Goal: Navigation & Orientation: Find specific page/section

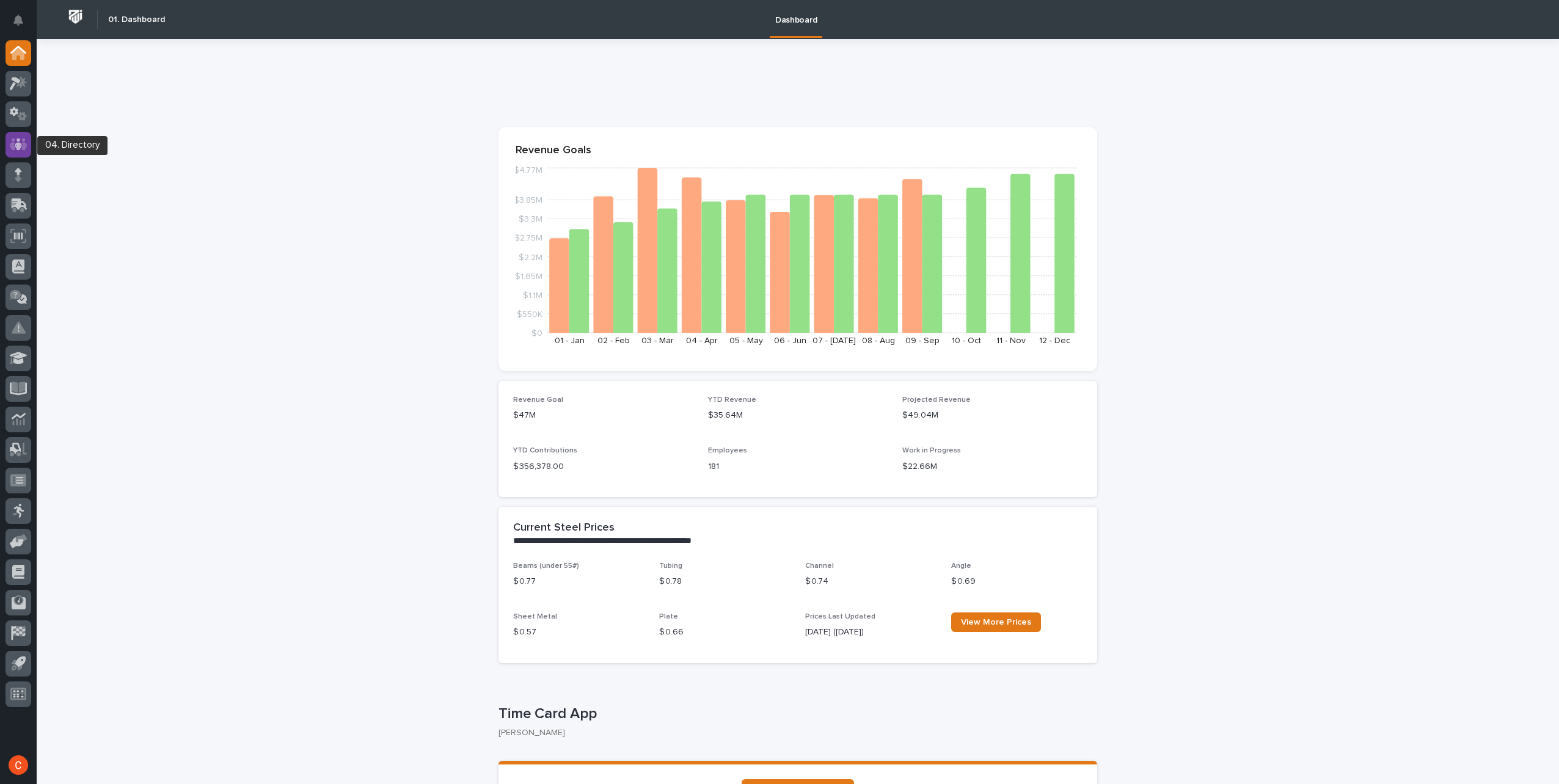
click at [26, 142] on icon at bounding box center [19, 144] width 18 height 14
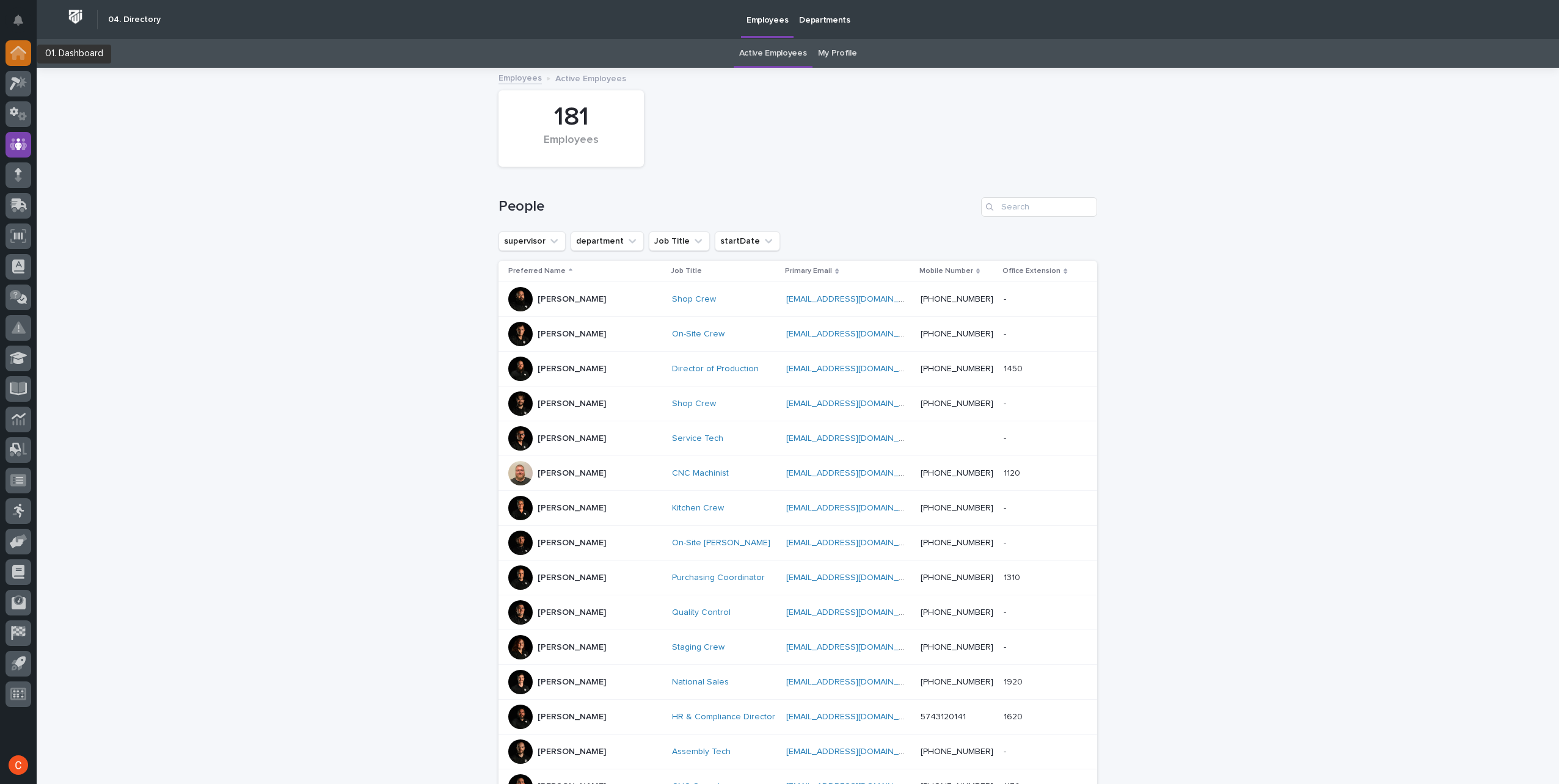
click at [28, 57] on div at bounding box center [18, 53] width 26 height 26
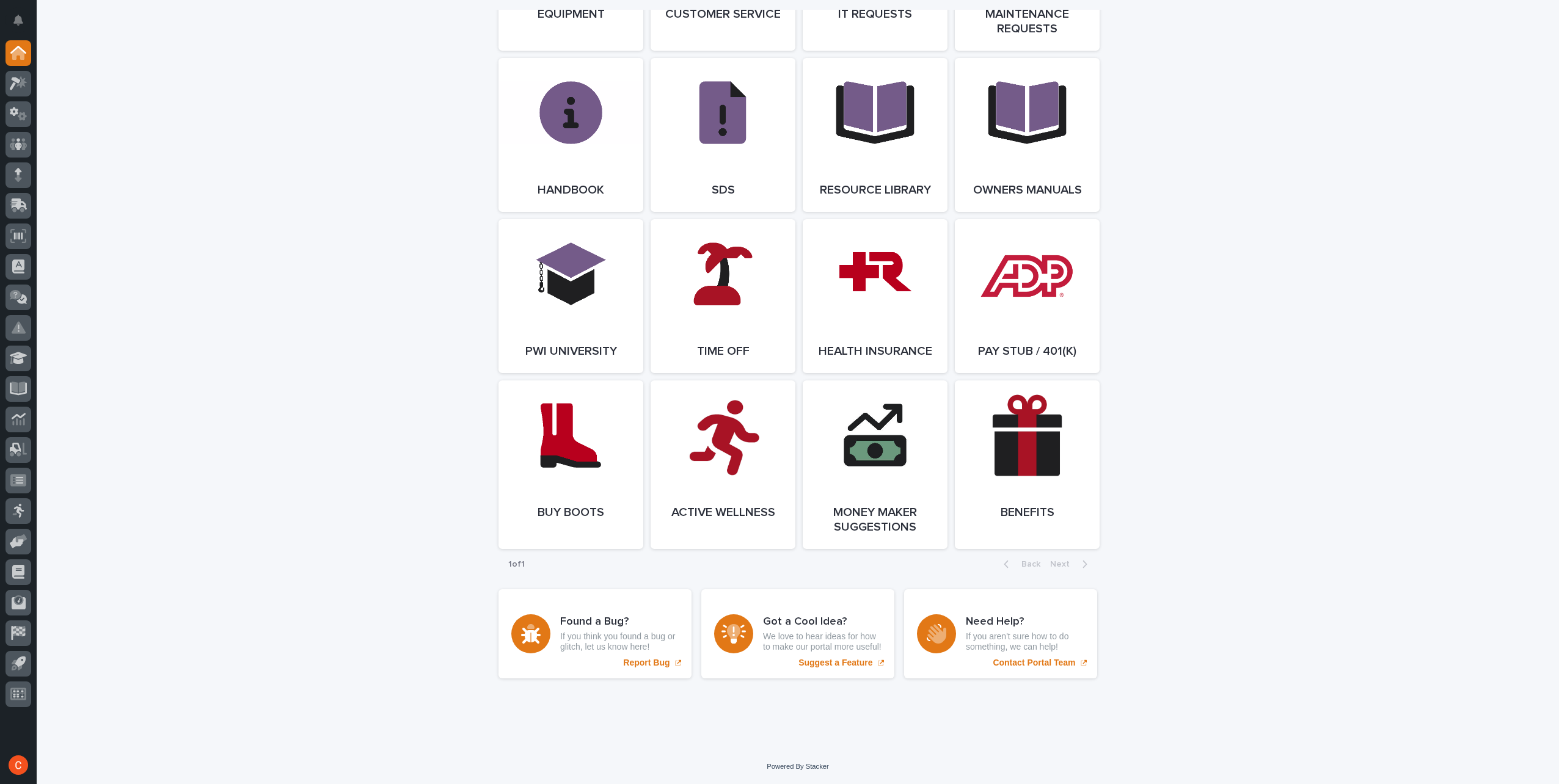
scroll to position [1565, 0]
